Goal: Task Accomplishment & Management: Manage account settings

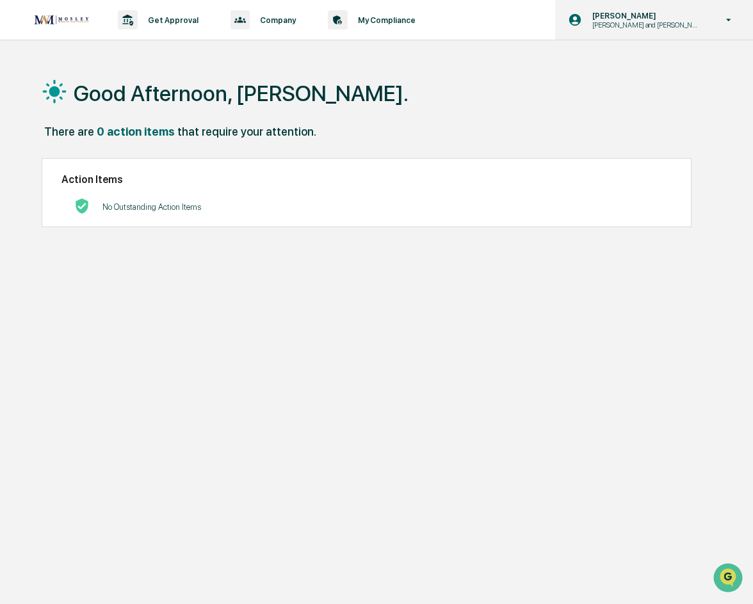
click at [682, 13] on p "[PERSON_NAME]" at bounding box center [644, 16] width 125 height 10
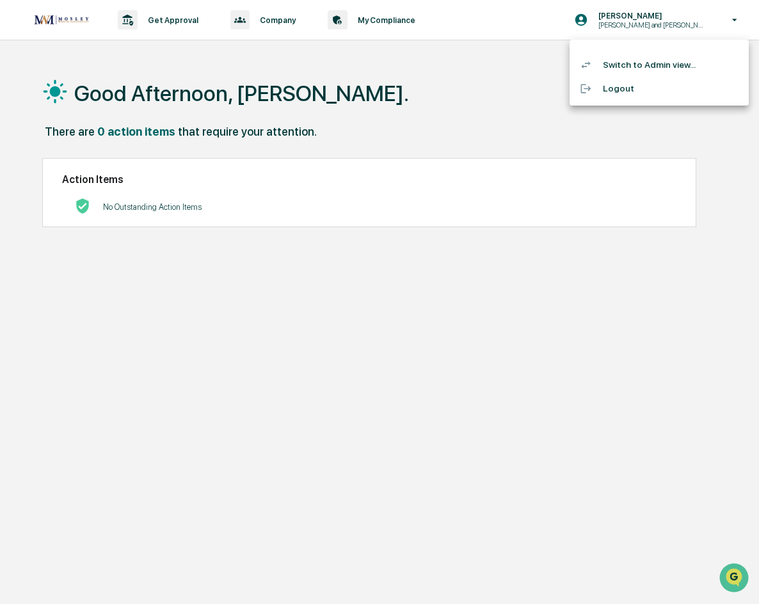
click at [651, 65] on li "Switch to Admin view..." at bounding box center [659, 65] width 179 height 24
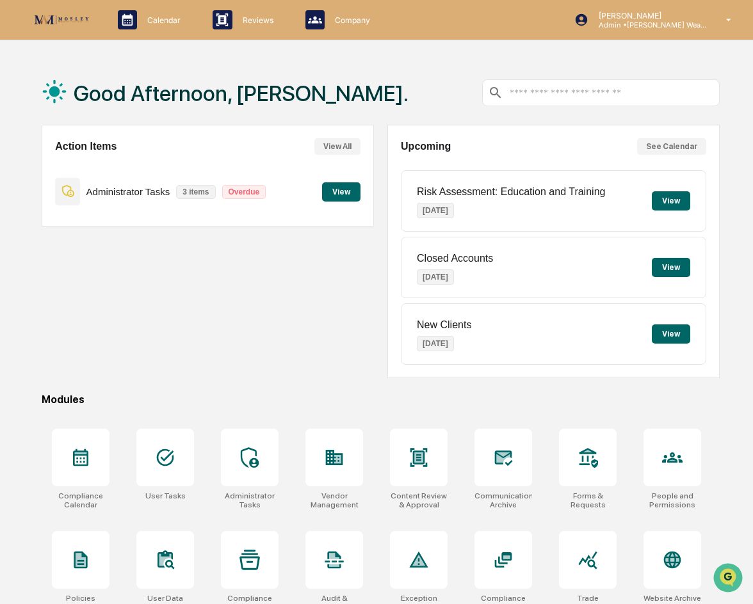
click at [346, 200] on button "View" at bounding box center [341, 191] width 38 height 19
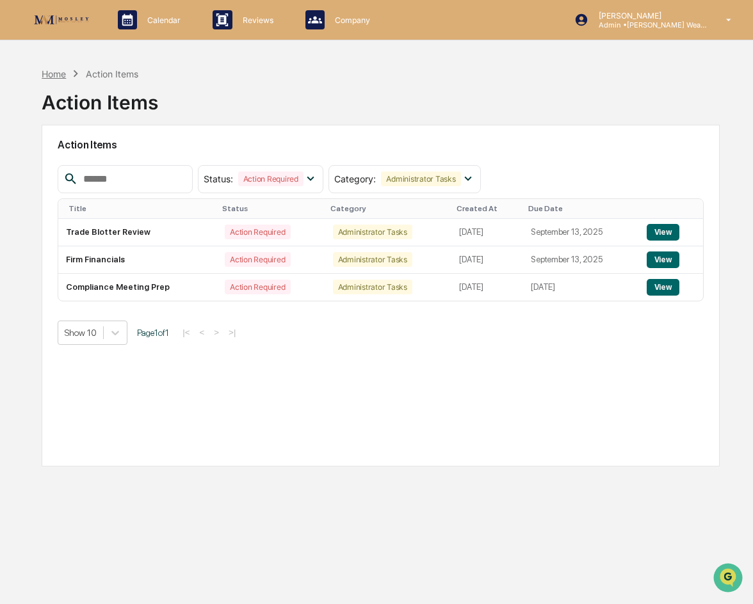
click at [60, 70] on div "Home" at bounding box center [54, 73] width 24 height 11
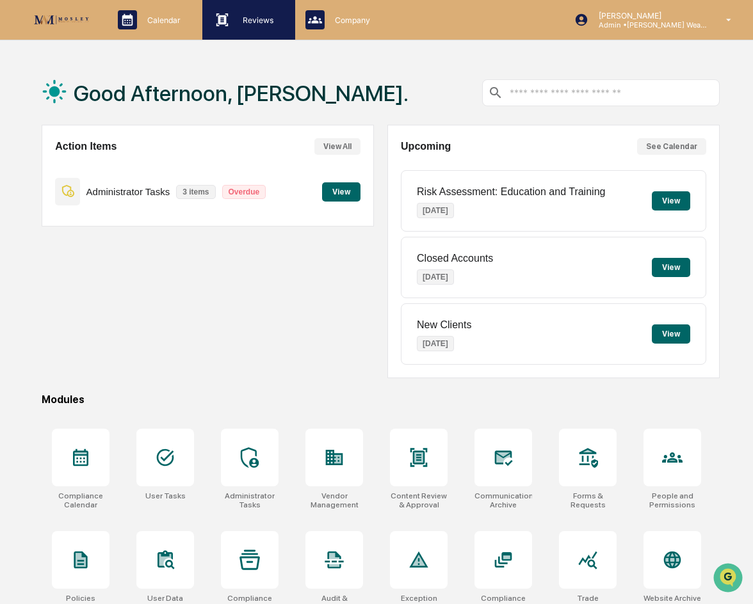
click at [253, 22] on p "Reviews" at bounding box center [255, 20] width 47 height 10
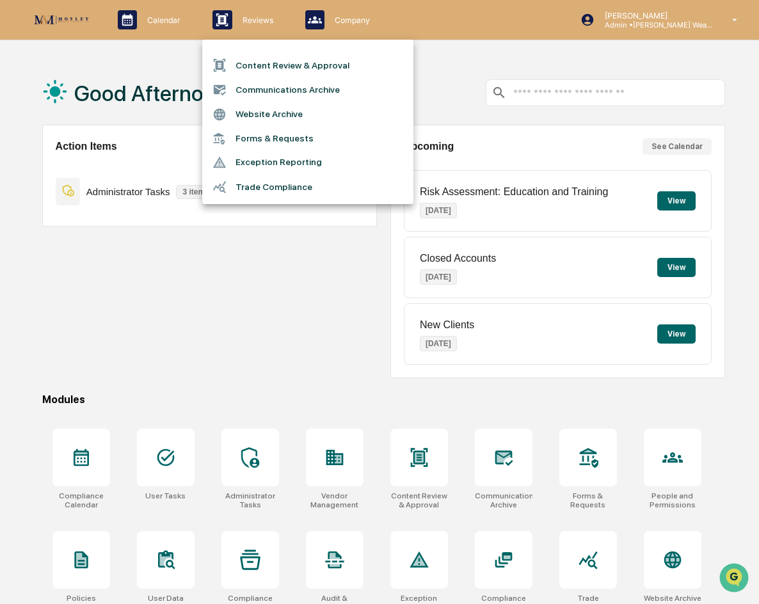
click at [259, 58] on li "Content Review & Approval" at bounding box center [307, 65] width 211 height 24
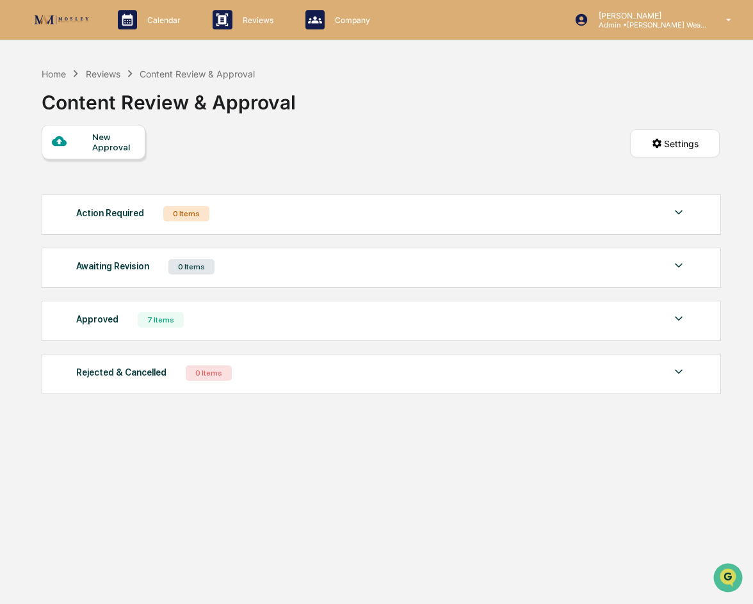
click at [234, 323] on div "Approved 7 Items" at bounding box center [381, 320] width 610 height 18
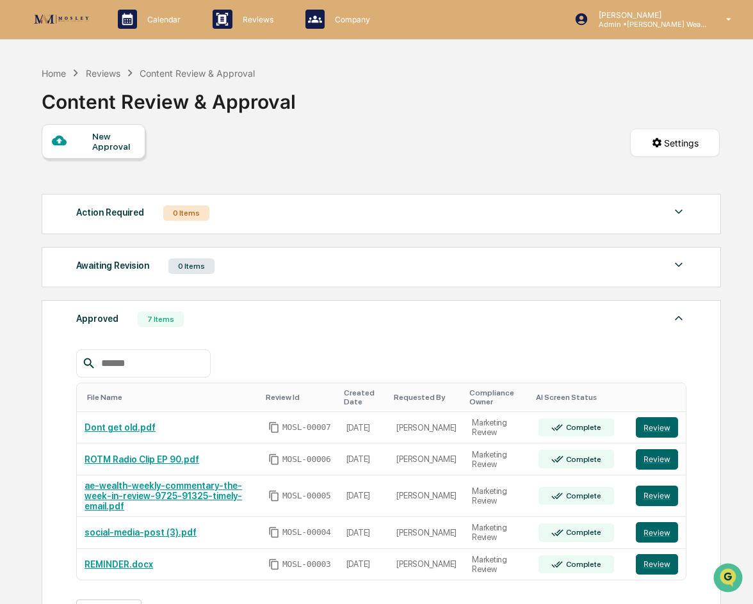
scroll to position [128, 0]
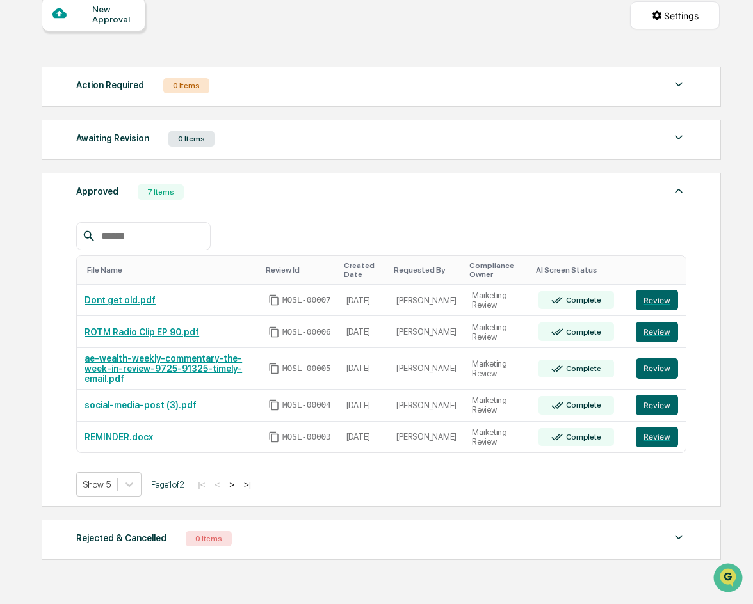
click at [238, 479] on button ">" at bounding box center [231, 484] width 13 height 11
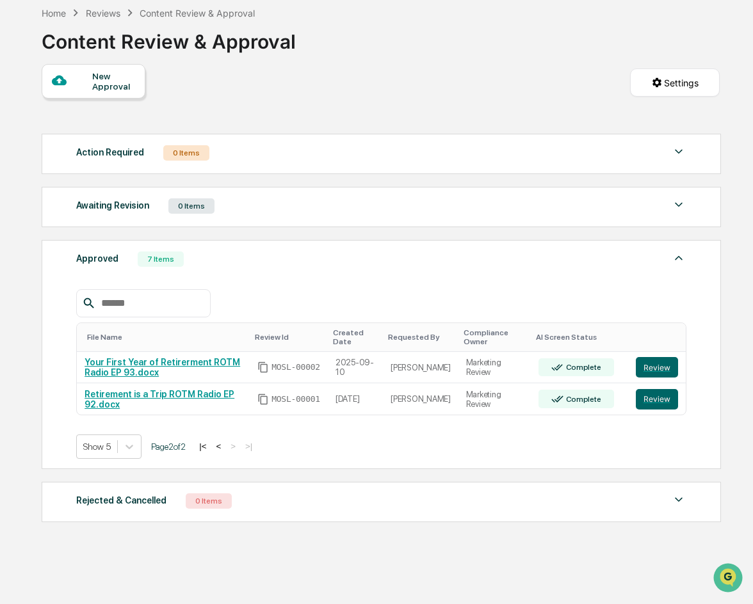
scroll to position [61, 0]
click at [222, 447] on button "<" at bounding box center [218, 446] width 13 height 11
